Goal: Task Accomplishment & Management: Manage account settings

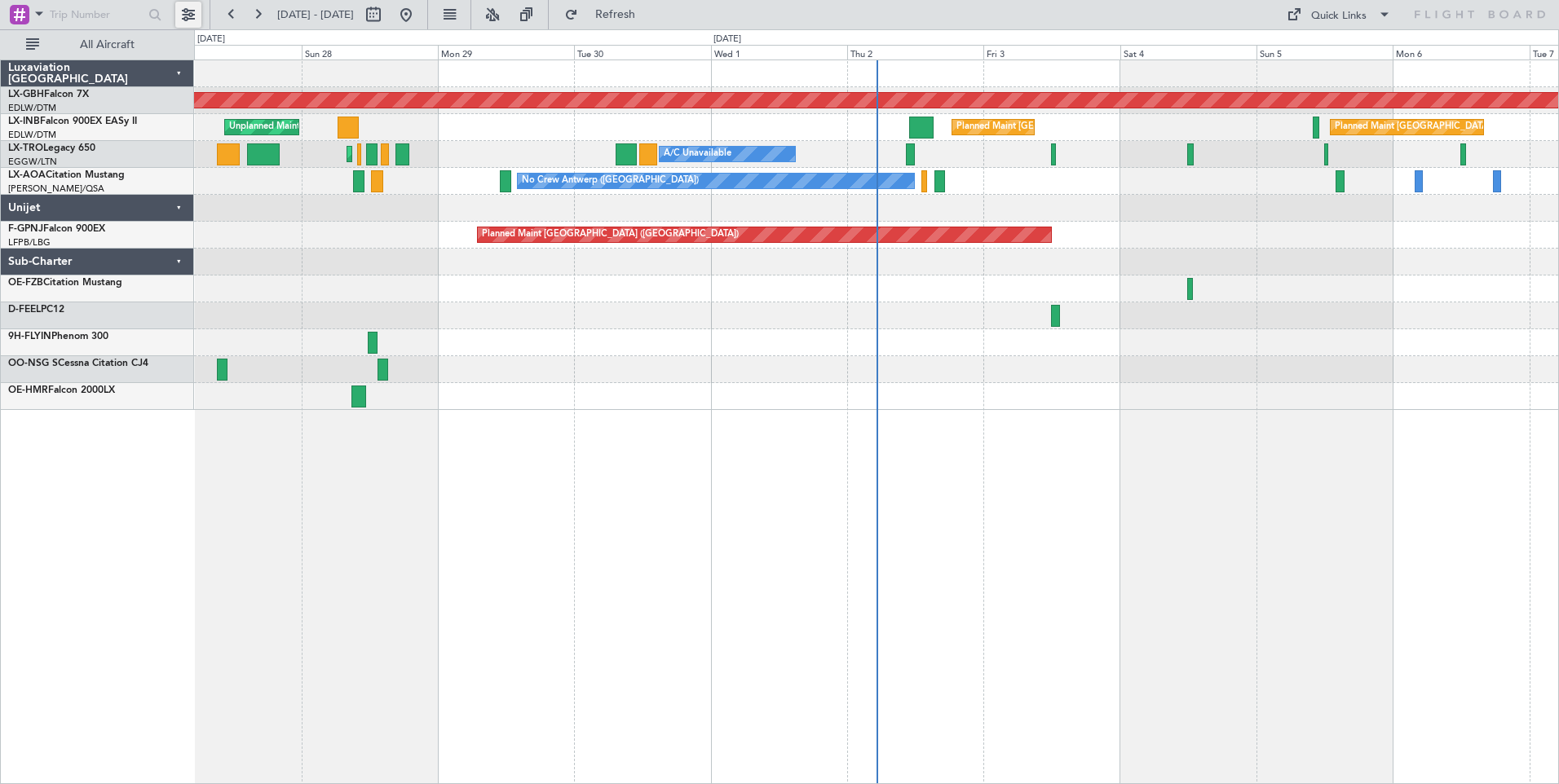
click at [188, 17] on button at bounding box center [188, 14] width 26 height 26
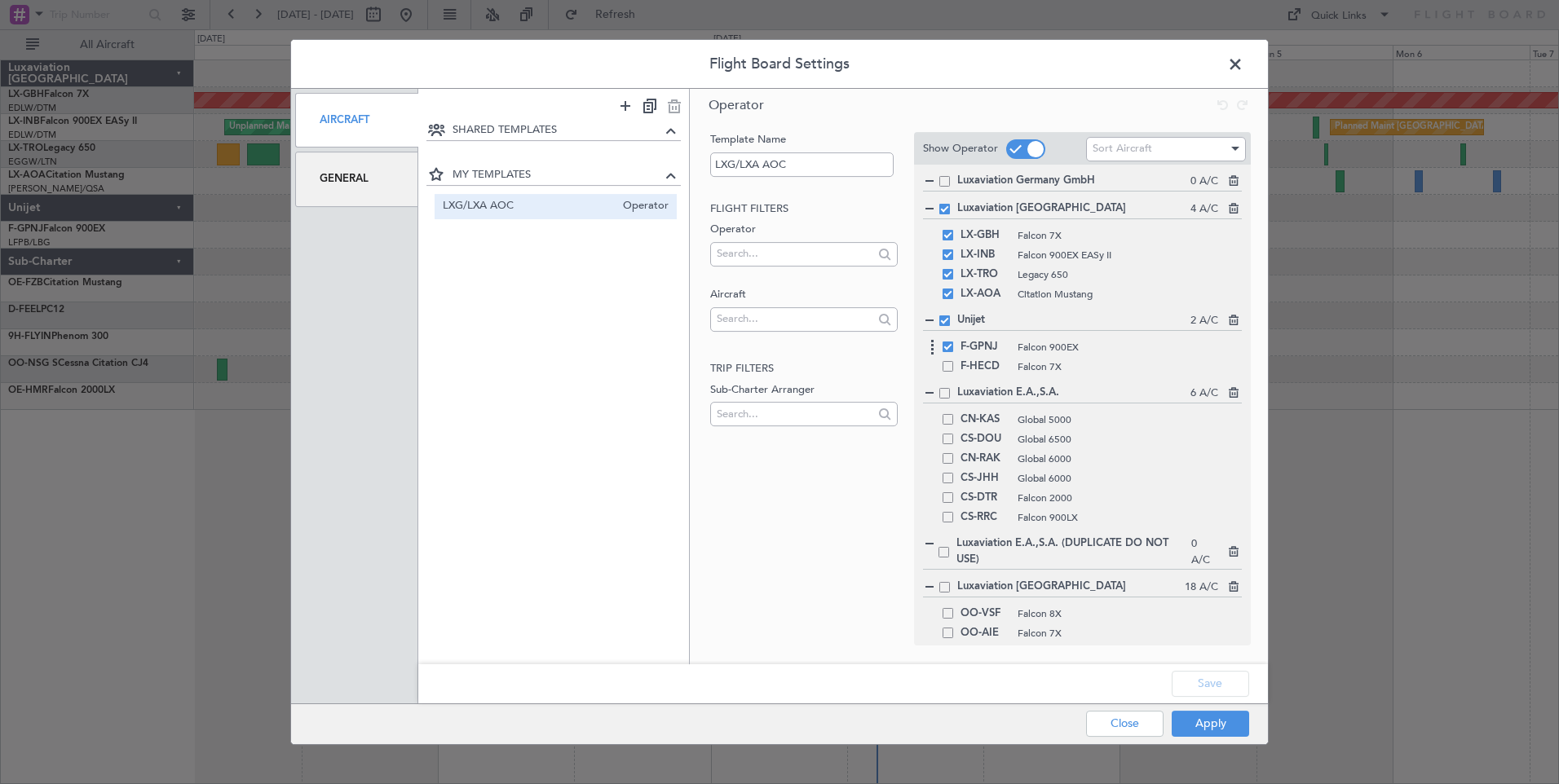
click at [945, 341] on div "F-GPNJ Falcon 900EX" at bounding box center [1082, 348] width 318 height 20
click at [949, 350] on span at bounding box center [948, 347] width 11 height 11
click at [954, 342] on input "checkbox" at bounding box center [954, 342] width 0 height 0
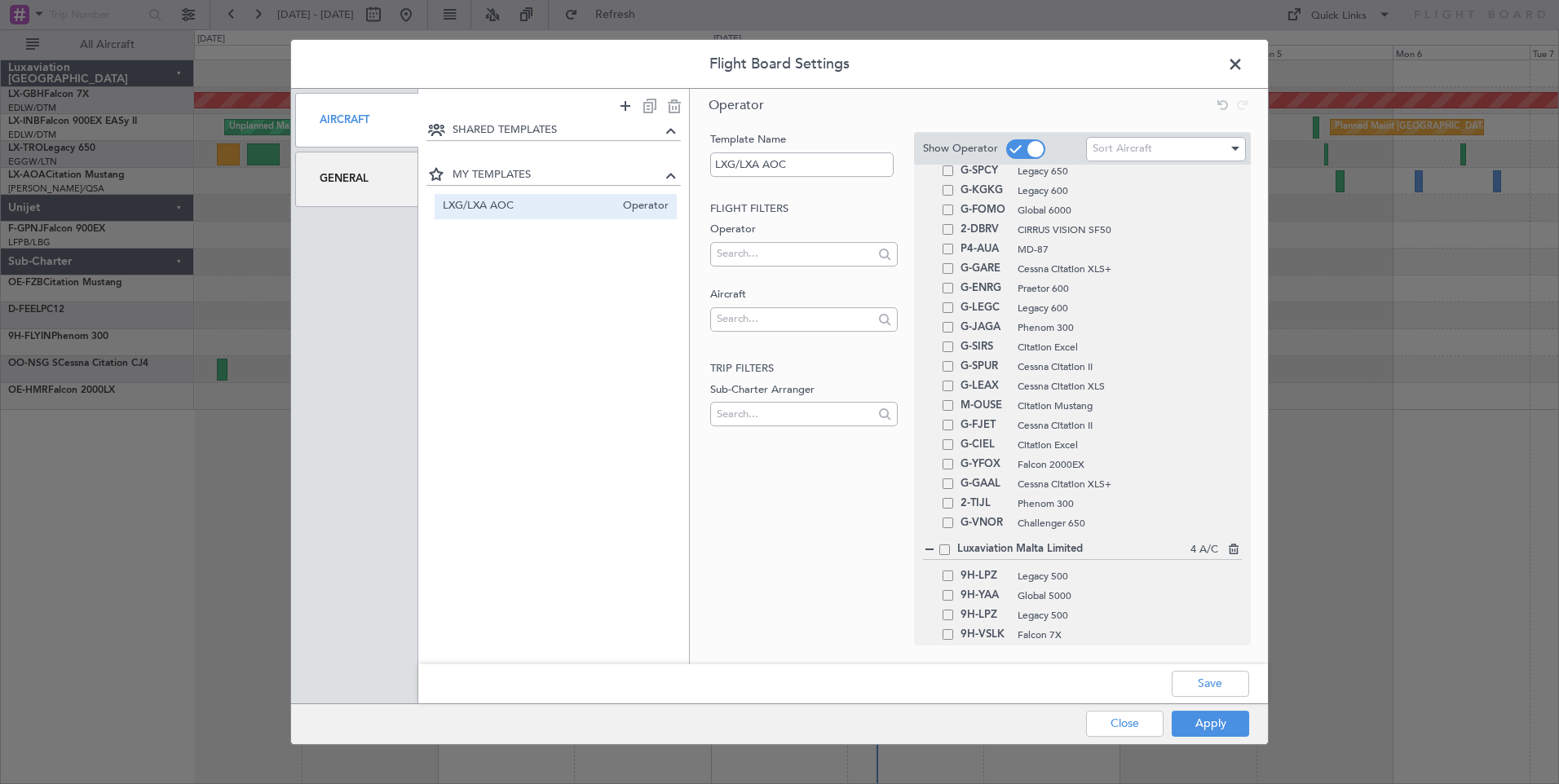
scroll to position [757, 0]
click at [1230, 673] on button "Save" at bounding box center [1210, 683] width 77 height 26
click at [1233, 722] on button "Apply" at bounding box center [1210, 723] width 77 height 26
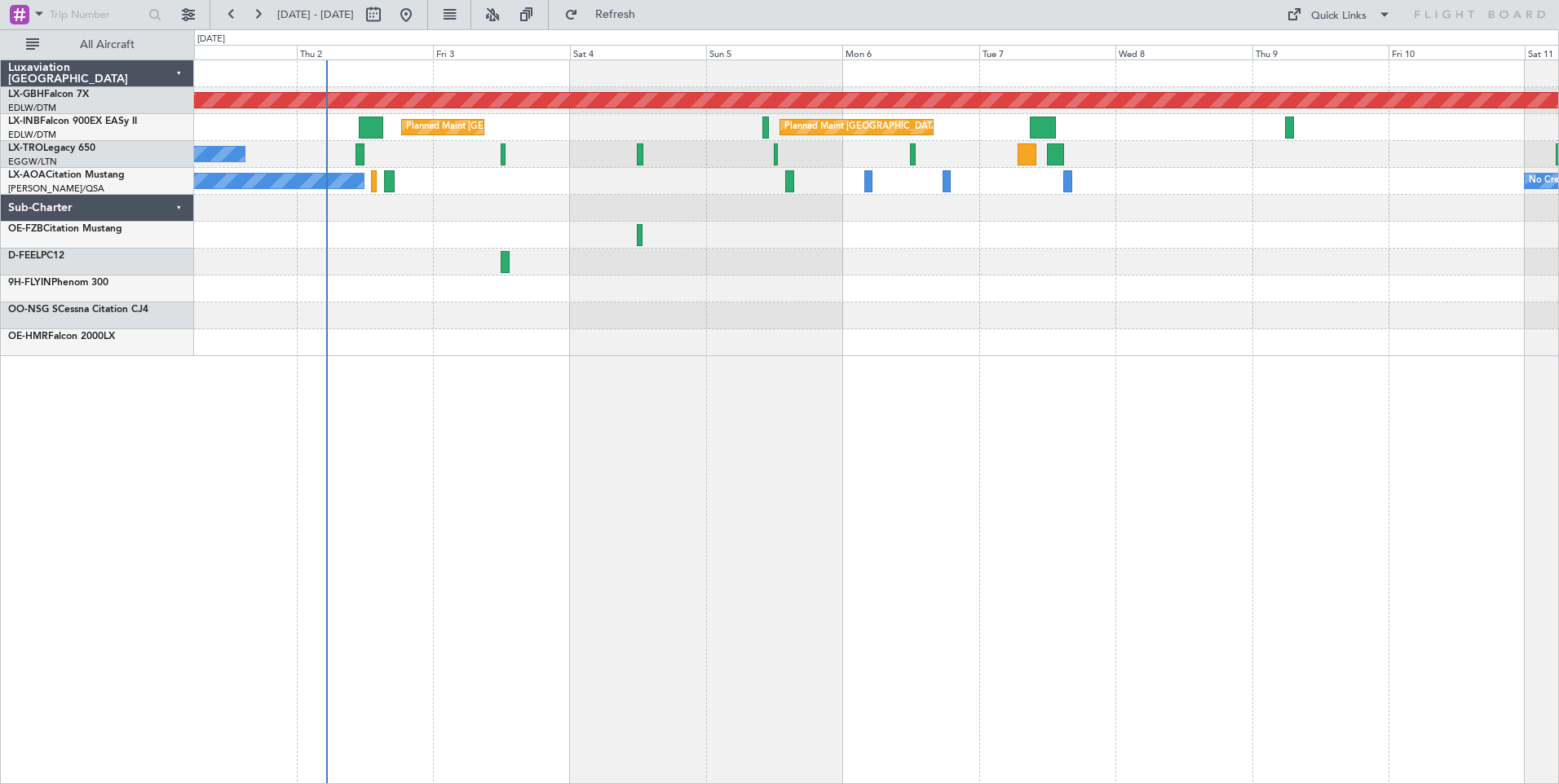
click at [556, 452] on div "Planned Maint Nurnberg Planned Maint [GEOGRAPHIC_DATA] Planned Maint [GEOGRAPHI…" at bounding box center [876, 422] width 1365 height 725
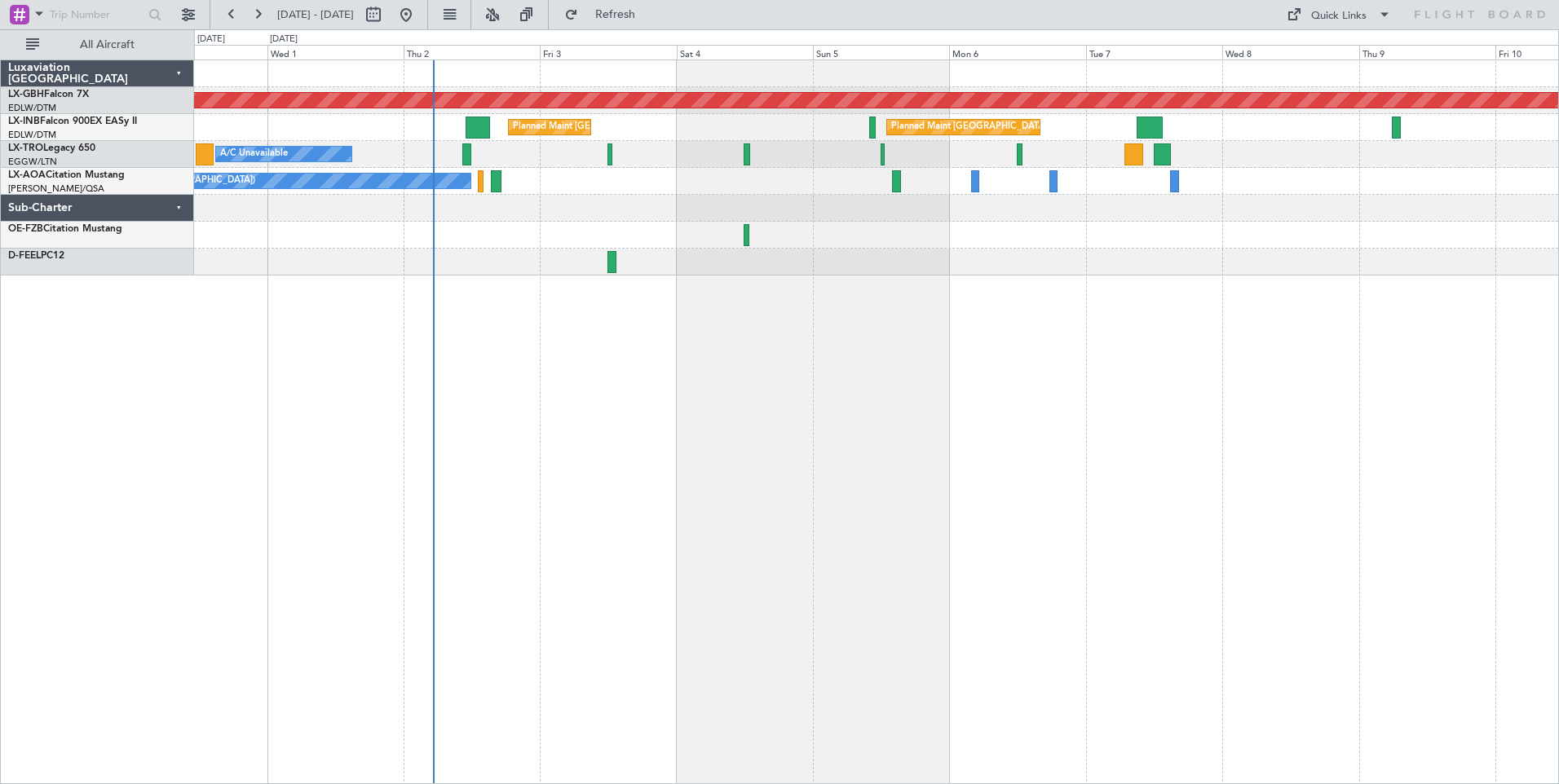
click at [624, 455] on div "Planned Maint Nurnberg Planned Maint [GEOGRAPHIC_DATA] Planned Maint [GEOGRAPHI…" at bounding box center [876, 422] width 1365 height 725
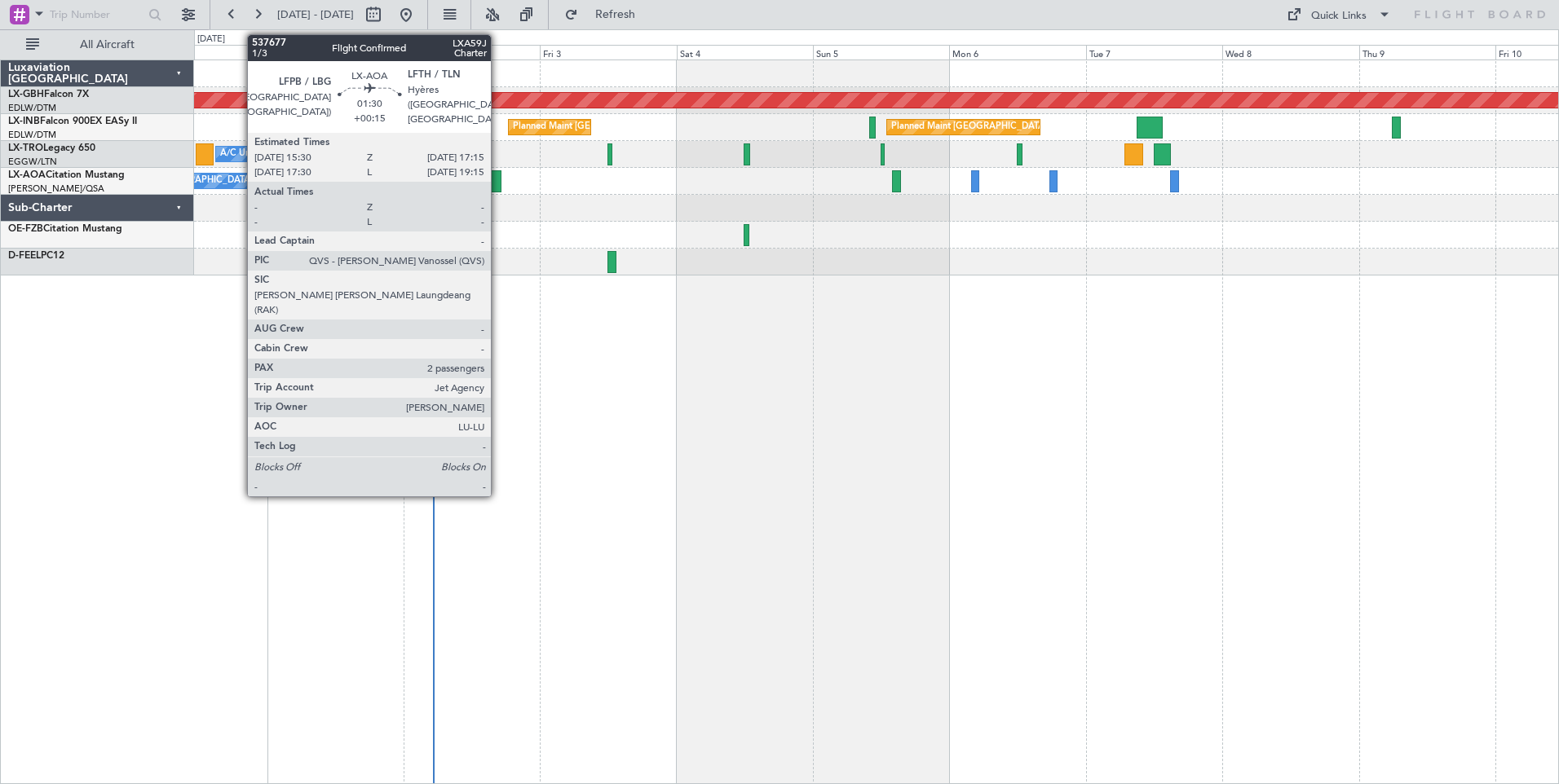
click at [498, 189] on div at bounding box center [496, 181] width 11 height 22
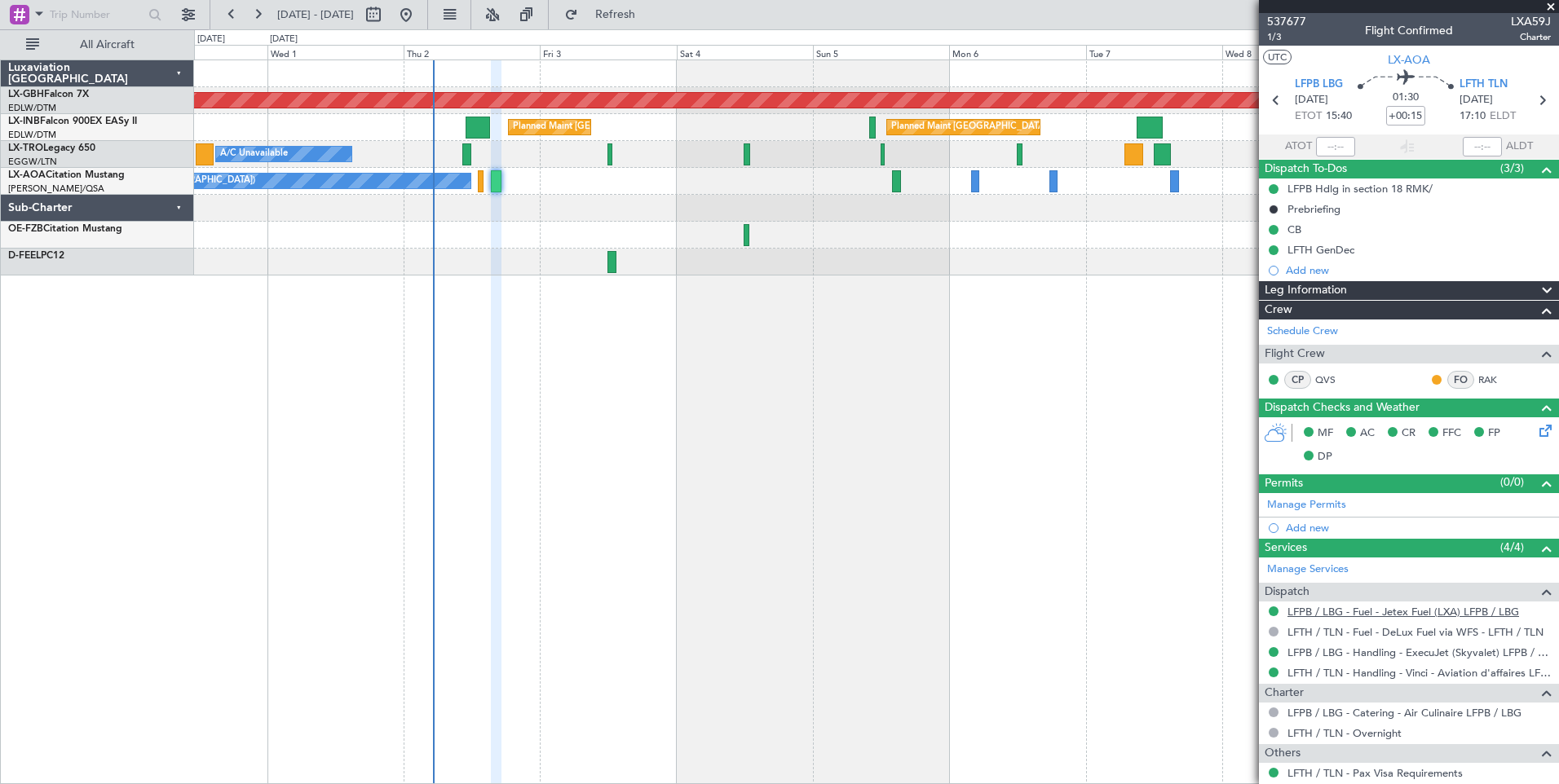
click at [1354, 609] on link "LFPB / LBG - Fuel - Jetex Fuel (LXA) LFPB / LBG" at bounding box center [1404, 612] width 232 height 14
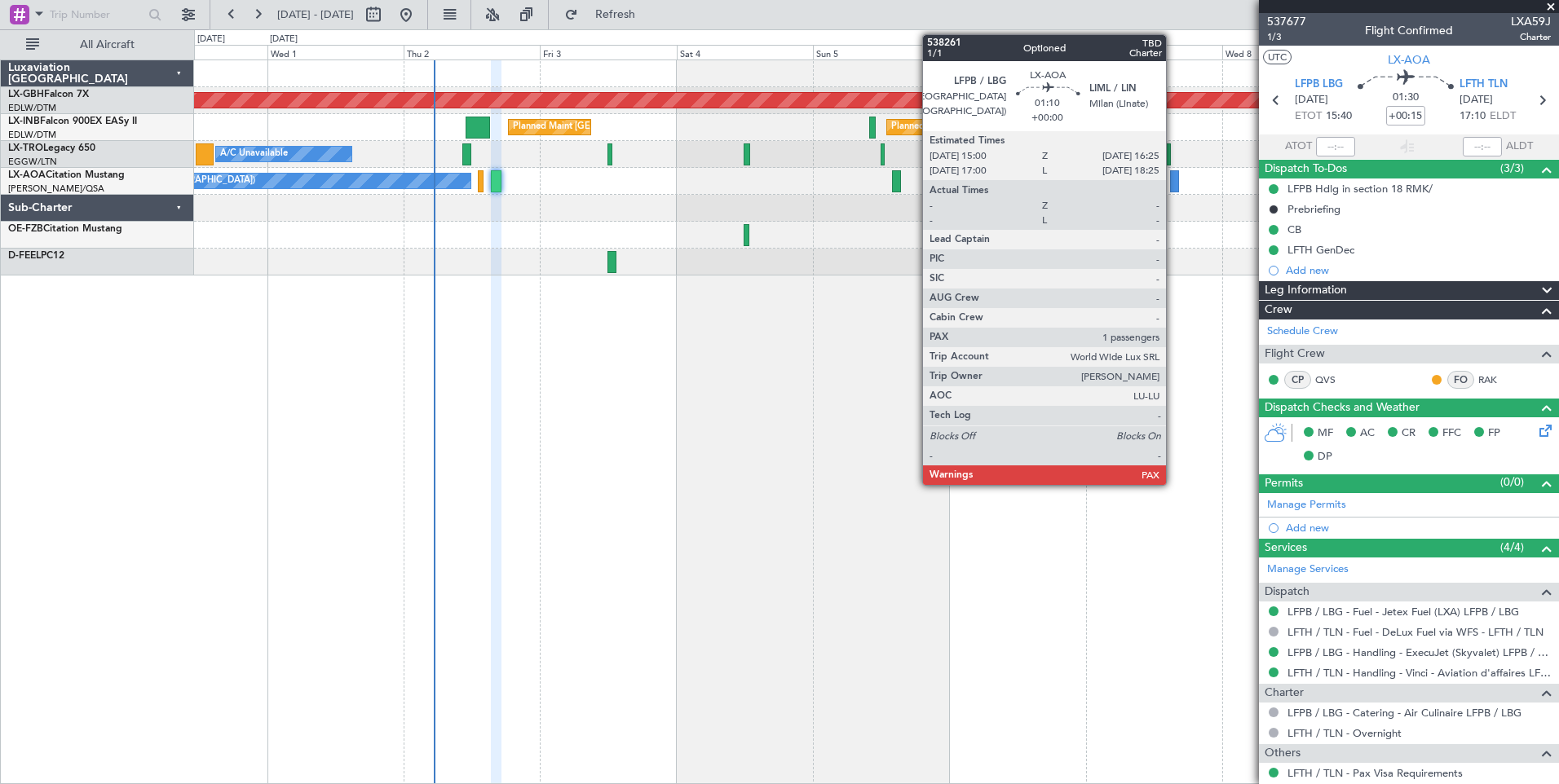
click at [1173, 183] on div at bounding box center [1174, 181] width 8 height 22
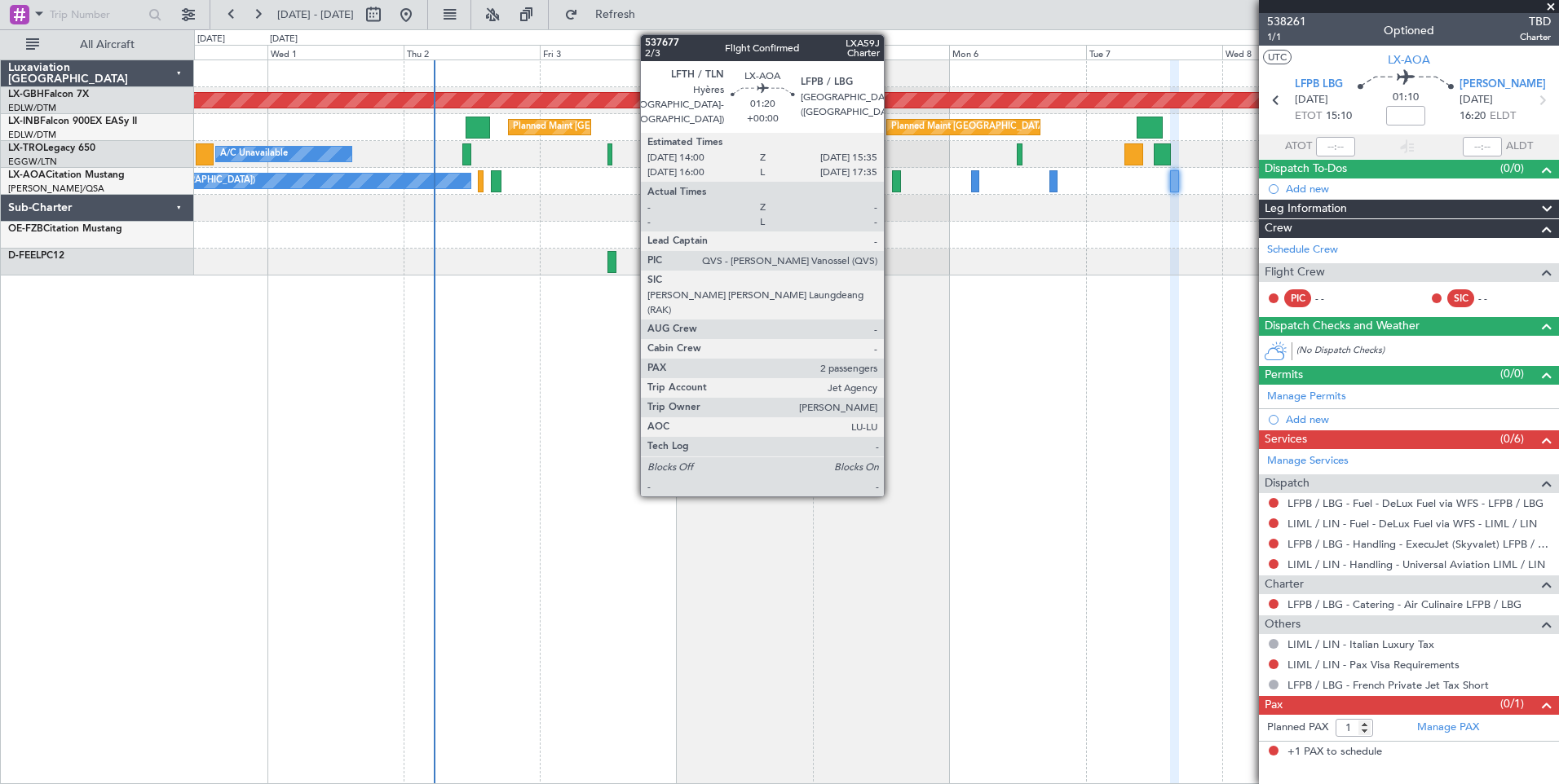
click at [892, 182] on div at bounding box center [897, 181] width 10 height 22
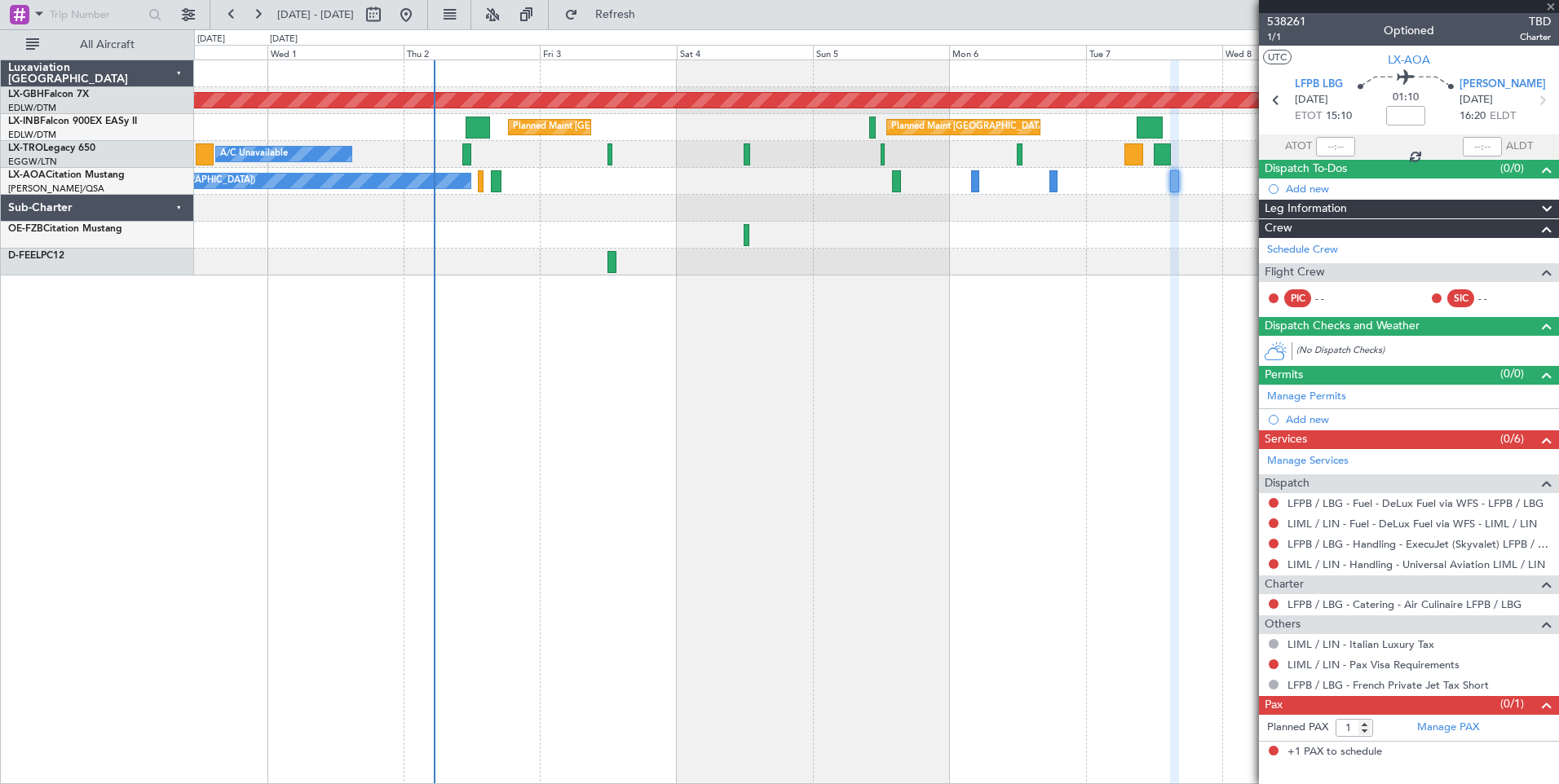
type input "2"
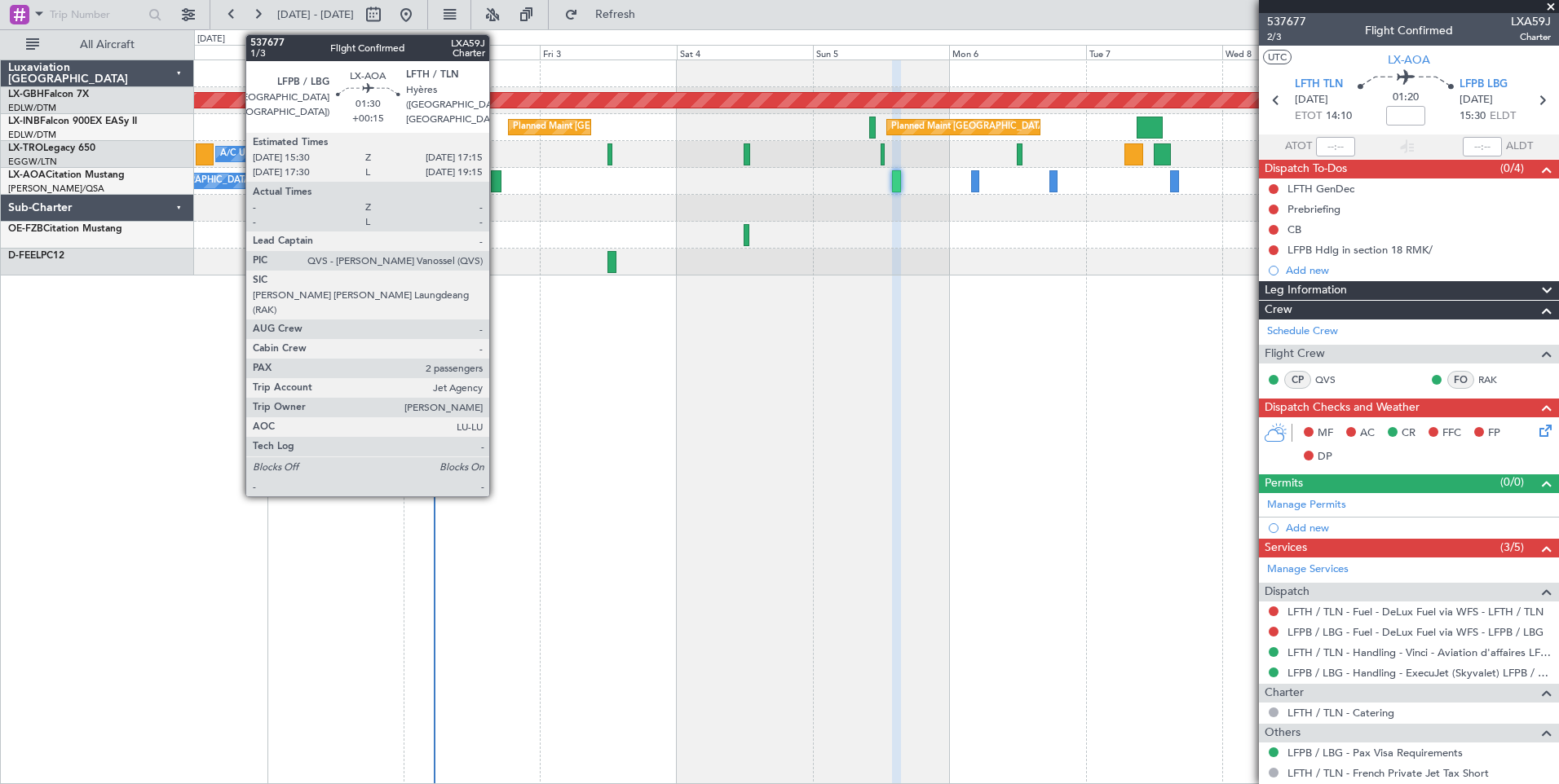
click at [496, 190] on div at bounding box center [496, 181] width 11 height 22
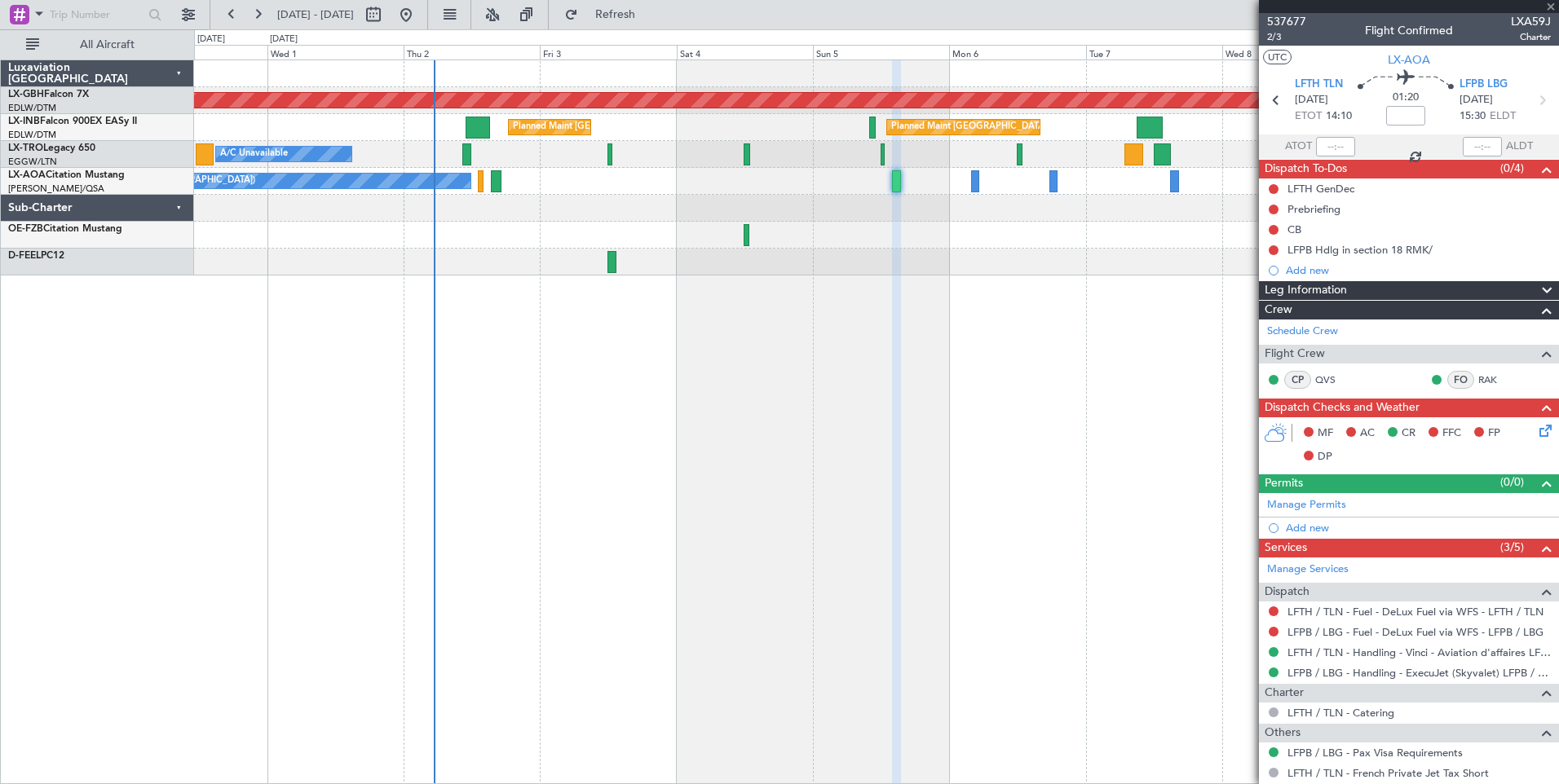
type input "+00:15"
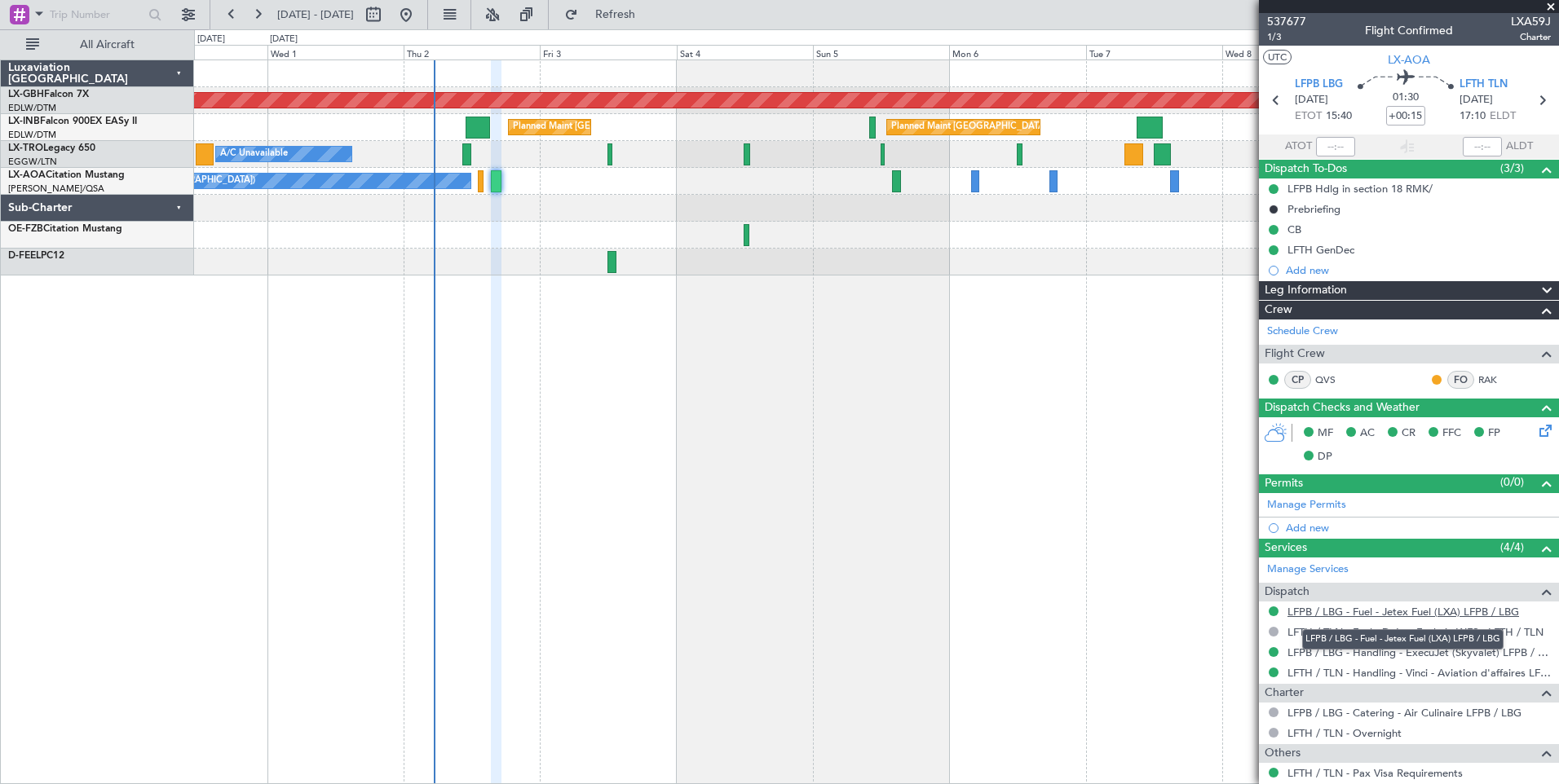
click at [1420, 613] on link "LFPB / LBG - Fuel - Jetex Fuel (LXA) LFPB / LBG" at bounding box center [1404, 612] width 232 height 14
